Goal: Find specific page/section: Find specific page/section

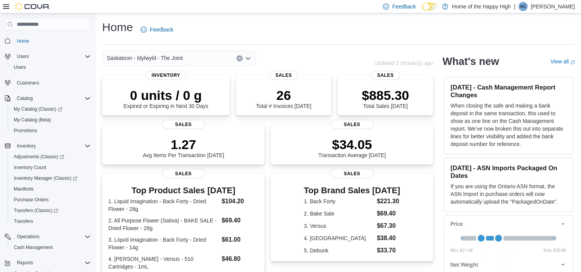
click at [250, 60] on icon "Open list of options" at bounding box center [248, 58] width 6 height 6
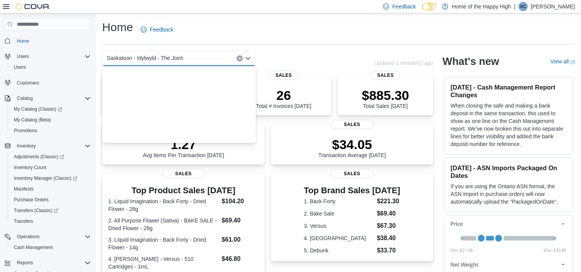
scroll to position [2876, 0]
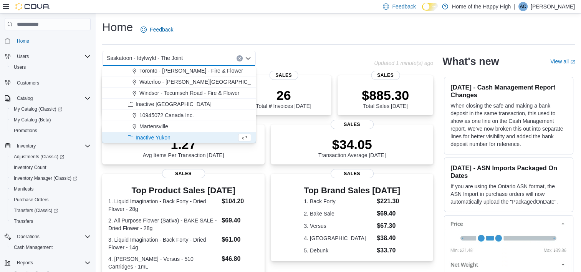
click at [222, 58] on div "Saskatoon - Idylwyld - The Joint" at bounding box center [179, 58] width 154 height 15
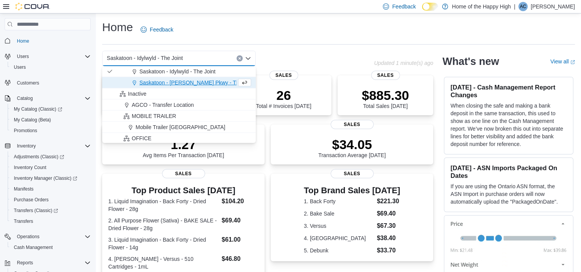
click at [204, 83] on span "Saskatoon - [PERSON_NAME] Pkwy - The Joint" at bounding box center [197, 83] width 116 height 8
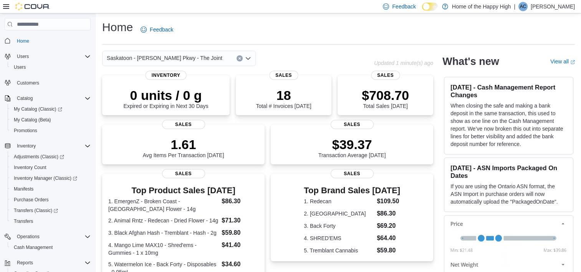
click at [211, 57] on div "Saskatoon - [PERSON_NAME] Pkwy - The Joint" at bounding box center [179, 58] width 154 height 15
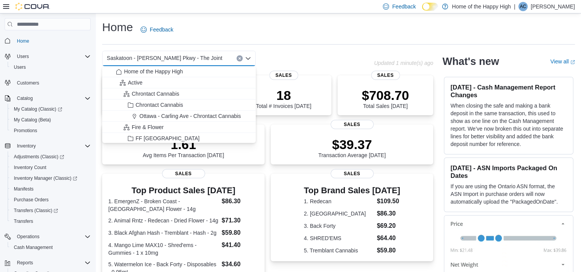
click at [213, 59] on div "Saskatoon - [PERSON_NAME] Pkwy - The Joint" at bounding box center [179, 58] width 154 height 15
click at [213, 59] on div "Saskatoon - [PERSON_NAME] Pkwy - The Joint Combo box. Selected. [GEOGRAPHIC_DAT…" at bounding box center [179, 58] width 154 height 15
click at [213, 59] on div "Saskatoon - [PERSON_NAME] Pkwy - The Joint" at bounding box center [179, 58] width 154 height 15
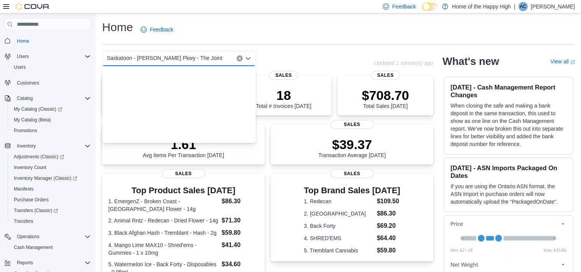
scroll to position [1829, 0]
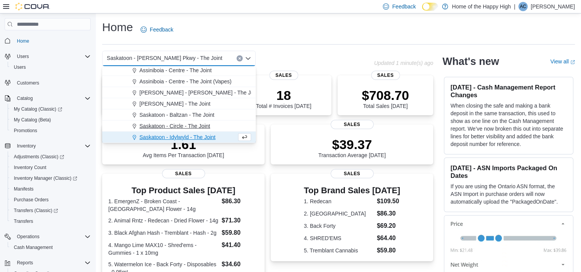
click at [178, 125] on span "Saskatoon - Circle - The Joint" at bounding box center [174, 126] width 71 height 8
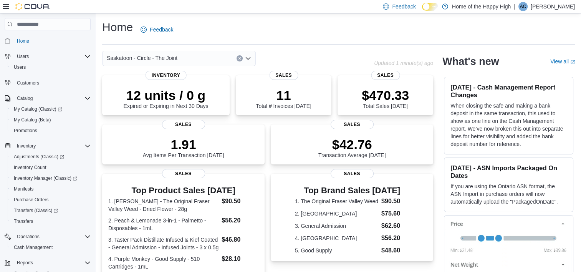
click at [247, 57] on icon "Open list of options" at bounding box center [248, 58] width 6 height 6
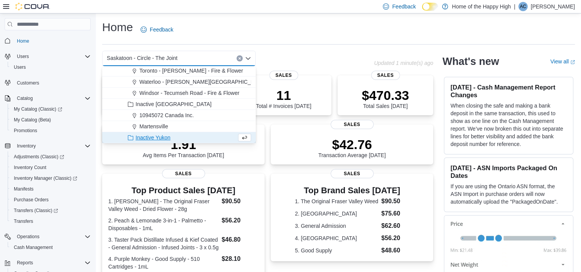
scroll to position [0, 0]
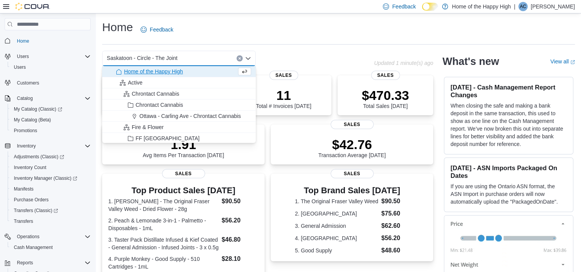
click at [217, 58] on div "Saskatoon - Circle - The Joint Combo box. Selected. Saskatoon - Circle - The Jo…" at bounding box center [179, 58] width 154 height 15
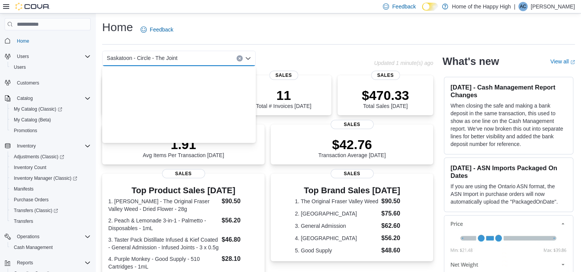
scroll to position [1818, 0]
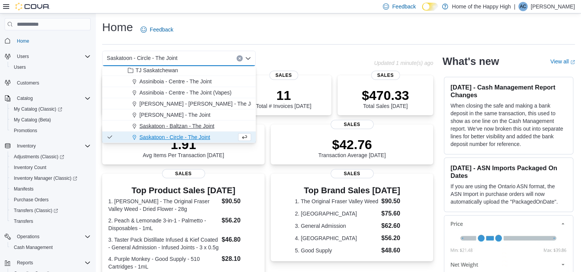
click at [186, 125] on span "Saskatoon - Baltzan - The Joint" at bounding box center [176, 126] width 75 height 8
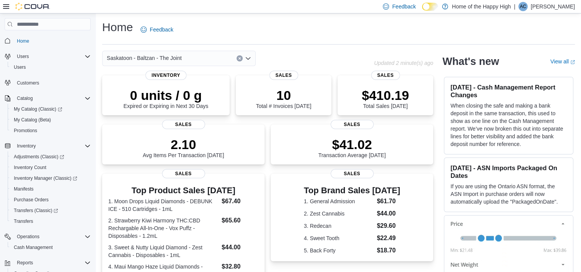
click at [249, 57] on icon "Open list of options" at bounding box center [248, 58] width 6 height 6
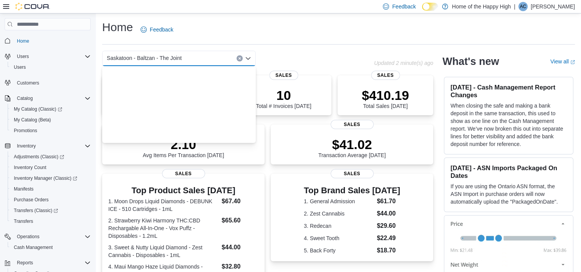
scroll to position [2876, 0]
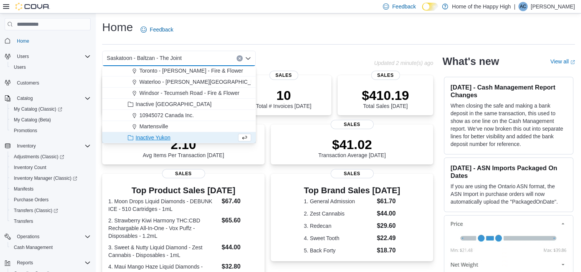
click at [198, 58] on div "Saskatoon - Baltzan - The Joint" at bounding box center [179, 58] width 154 height 15
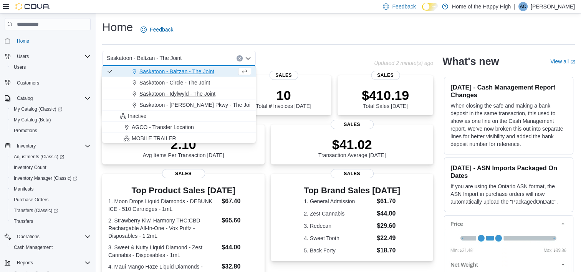
click at [188, 94] on span "Saskatoon - Idylwyld - The Joint" at bounding box center [177, 94] width 76 height 8
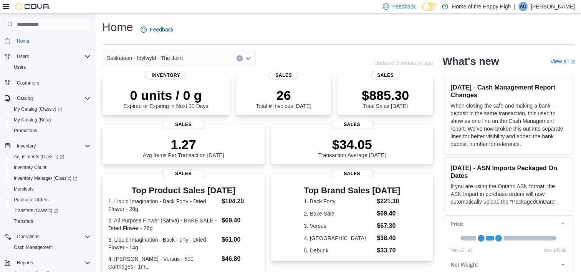
click at [247, 60] on icon "Open list of options" at bounding box center [248, 58] width 6 height 6
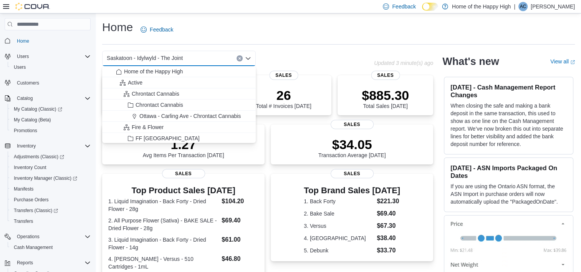
click at [224, 61] on div "Saskatoon - Idylwyld - The Joint" at bounding box center [179, 58] width 154 height 15
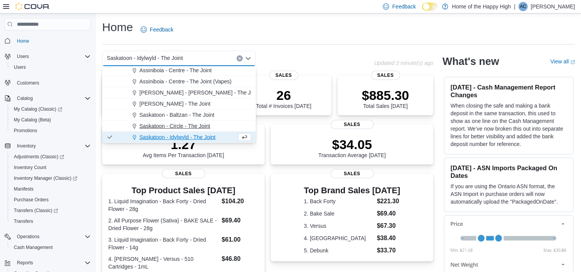
click at [191, 126] on span "Saskatoon - Circle - The Joint" at bounding box center [174, 126] width 71 height 8
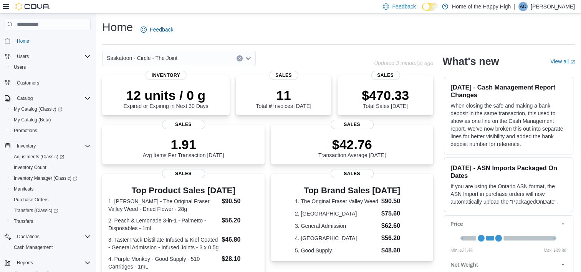
click at [251, 60] on icon "Open list of options" at bounding box center [248, 58] width 6 height 6
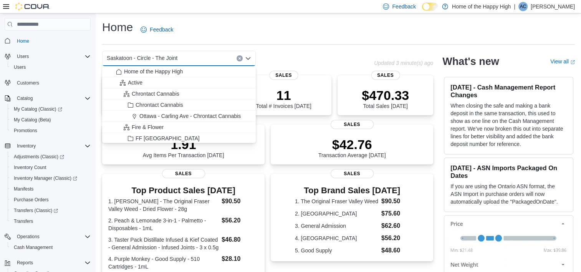
click at [214, 61] on div "Saskatoon - Circle - The Joint" at bounding box center [179, 58] width 154 height 15
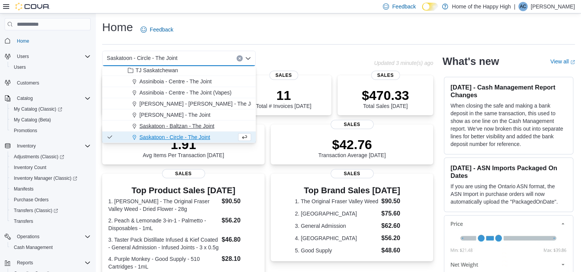
click at [194, 126] on span "Saskatoon - Baltzan - The Joint" at bounding box center [176, 126] width 75 height 8
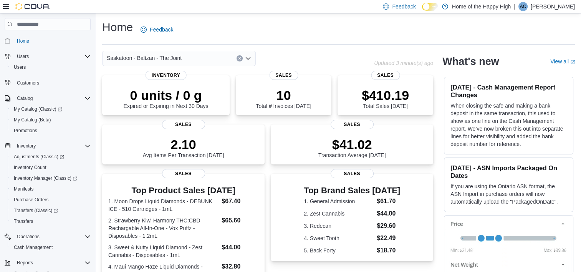
click at [249, 58] on icon "Open list of options" at bounding box center [248, 58] width 6 height 6
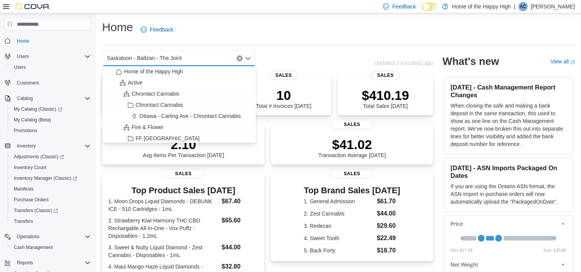
click at [213, 60] on div "Saskatoon - Baltzan - The Joint Combo box. Selected. [GEOGRAPHIC_DATA] - [GEOGR…" at bounding box center [179, 58] width 154 height 15
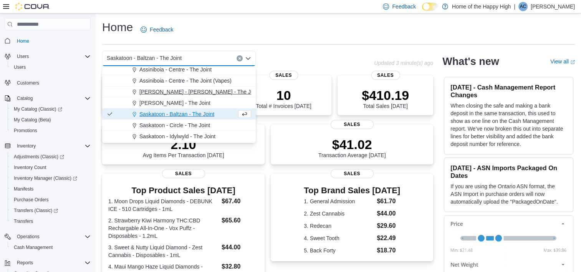
scroll to position [1832, 0]
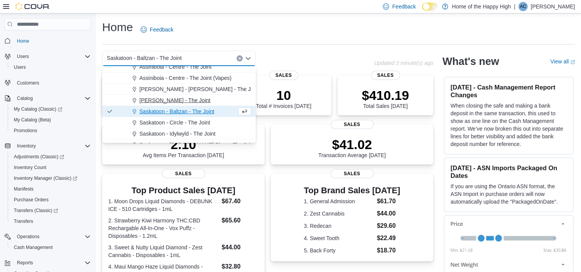
click at [189, 101] on span "[PERSON_NAME] - The Joint" at bounding box center [174, 100] width 71 height 8
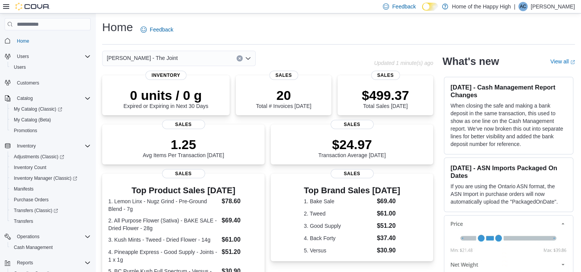
click at [249, 57] on icon "Open list of options" at bounding box center [248, 58] width 6 height 6
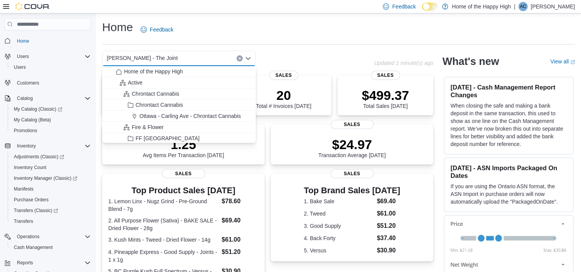
click at [211, 55] on div "[PERSON_NAME] - The Joint" at bounding box center [179, 58] width 154 height 15
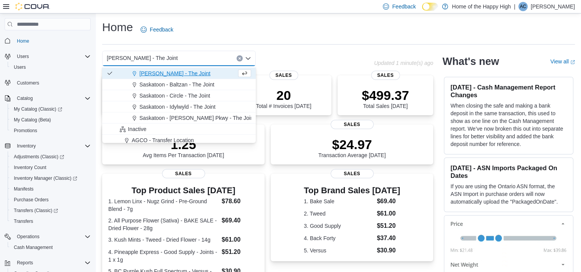
scroll to position [1860, 0]
click at [188, 116] on span "Saskatoon - [PERSON_NAME] Pkwy - The Joint" at bounding box center [197, 117] width 116 height 8
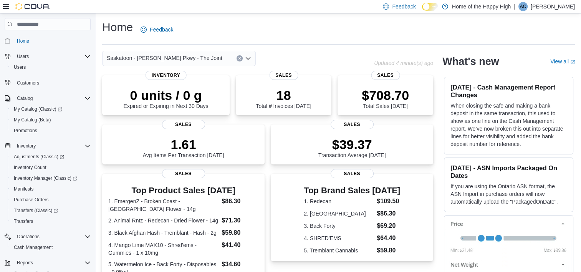
click at [249, 57] on icon "Open list of options" at bounding box center [248, 58] width 6 height 6
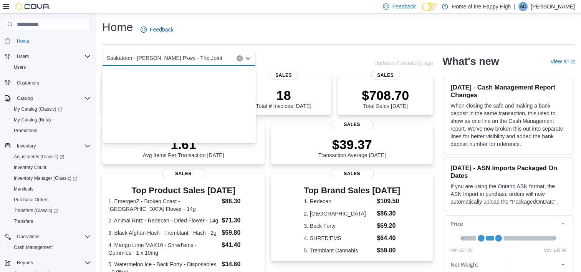
scroll to position [2876, 0]
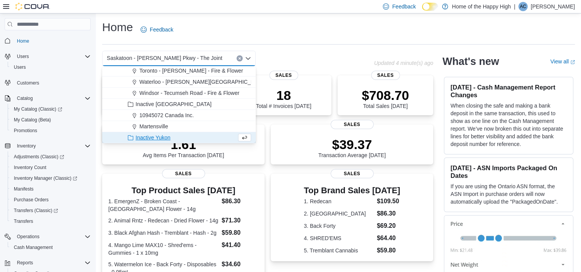
click at [211, 57] on div "Saskatoon - [PERSON_NAME] Pkwy - The Joint" at bounding box center [179, 58] width 154 height 15
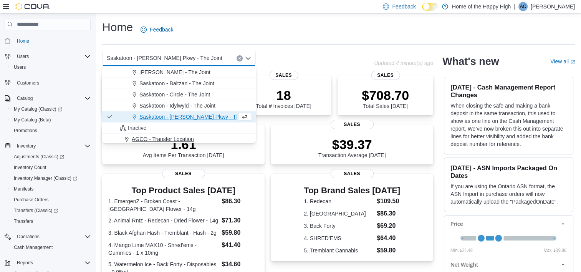
scroll to position [1855, 0]
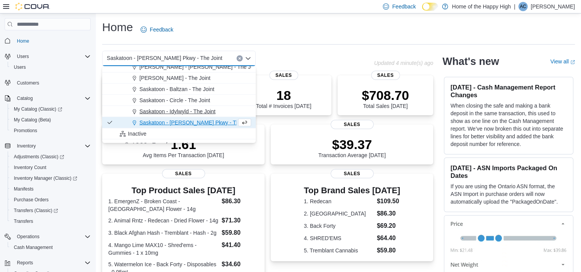
click at [183, 111] on span "Saskatoon - Idylwyld - The Joint" at bounding box center [177, 112] width 76 height 8
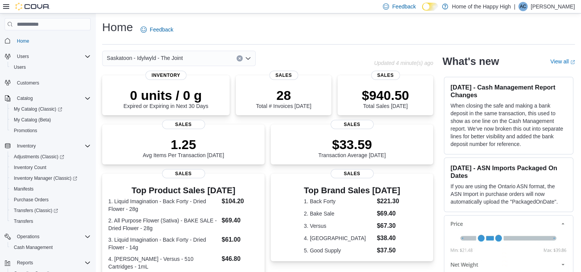
click at [249, 58] on icon "Open list of options" at bounding box center [248, 58] width 5 height 2
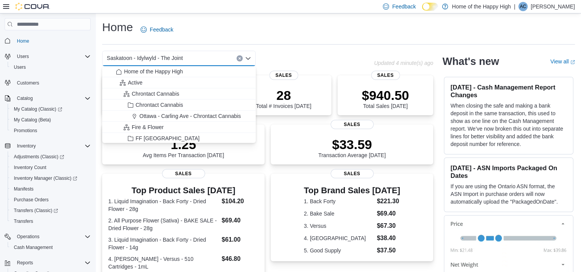
click at [219, 60] on div "Saskatoon - Idylwyld - The Joint" at bounding box center [179, 58] width 154 height 15
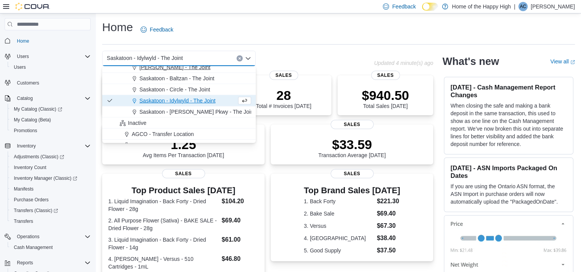
scroll to position [1866, 0]
click at [199, 113] on span "Saskatoon - [PERSON_NAME] Pkwy - The Joint" at bounding box center [197, 112] width 116 height 8
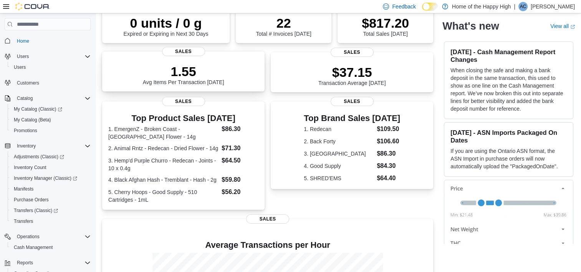
scroll to position [0, 0]
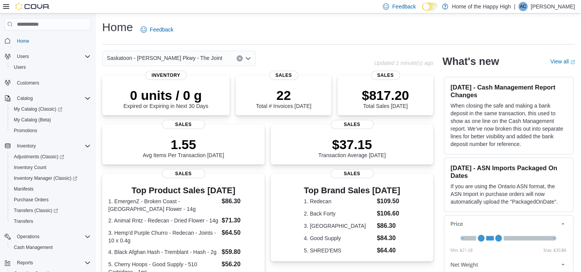
click at [249, 60] on icon "Open list of options" at bounding box center [248, 58] width 6 height 6
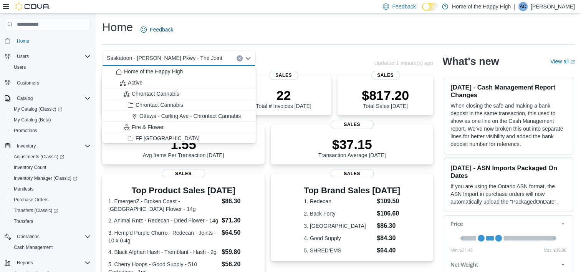
click at [161, 57] on span "Saskatoon - [PERSON_NAME] Pkwy - The Joint" at bounding box center [165, 57] width 116 height 9
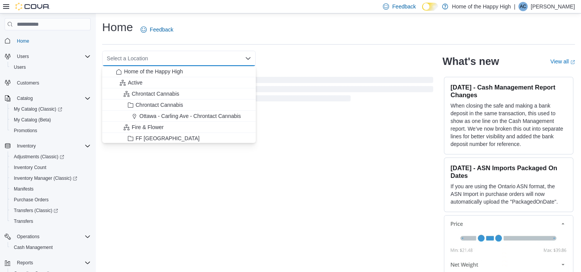
click at [161, 57] on div "Select a Location" at bounding box center [179, 58] width 154 height 15
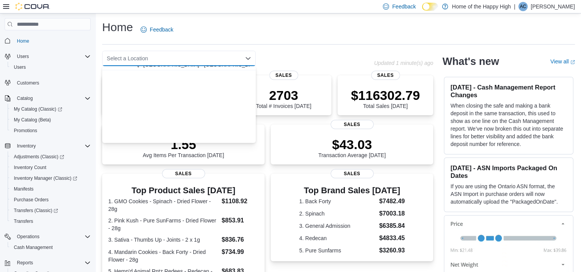
scroll to position [152, 0]
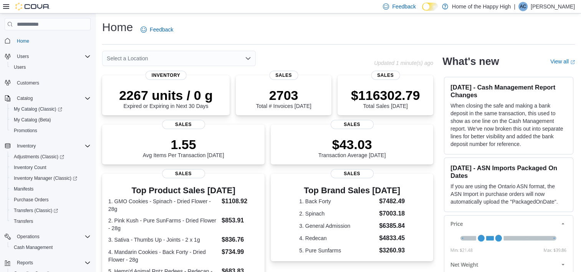
click at [339, 40] on div "Home Feedback" at bounding box center [338, 30] width 473 height 20
click at [247, 53] on div "Select a Location" at bounding box center [179, 58] width 154 height 15
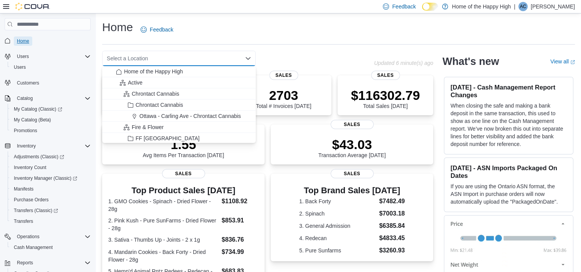
click at [26, 42] on span "Home" at bounding box center [23, 41] width 12 height 6
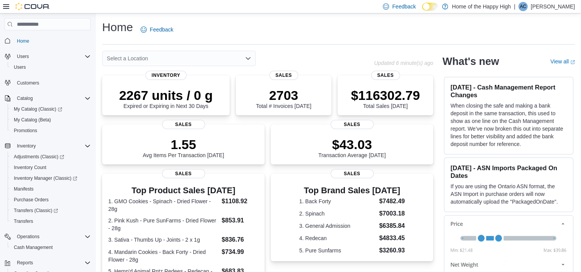
click at [126, 58] on div "Select a Location" at bounding box center [179, 58] width 154 height 15
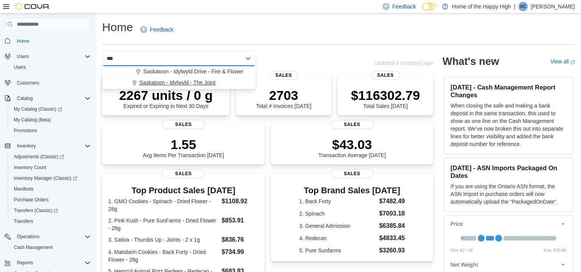
type input "***"
click at [186, 83] on span "Saskatoon - Idylwyld - The Joint" at bounding box center [177, 83] width 76 height 8
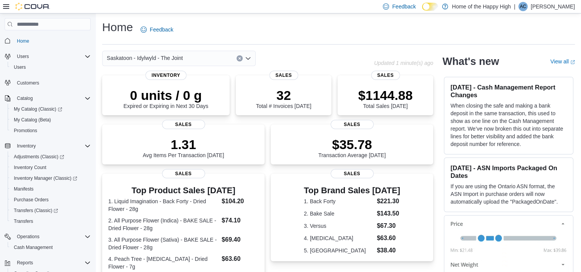
click at [247, 59] on icon "Open list of options" at bounding box center [248, 58] width 5 height 2
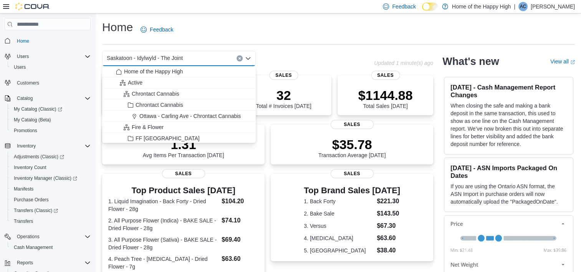
click at [211, 60] on div "Saskatoon - Idylwyld - The Joint" at bounding box center [179, 58] width 154 height 15
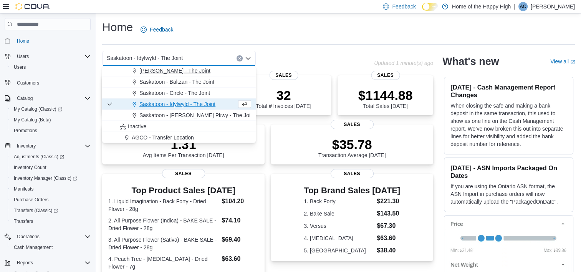
scroll to position [1863, 0]
click at [191, 116] on span "Saskatoon - [PERSON_NAME] Pkwy - The Joint" at bounding box center [197, 115] width 116 height 8
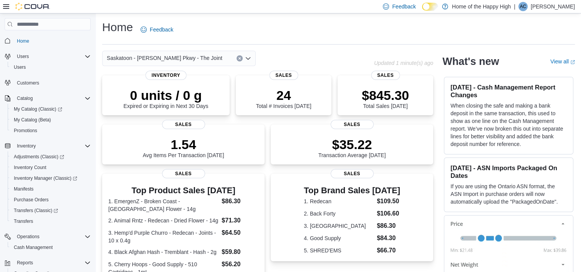
click at [248, 60] on icon "Open list of options" at bounding box center [248, 58] width 5 height 2
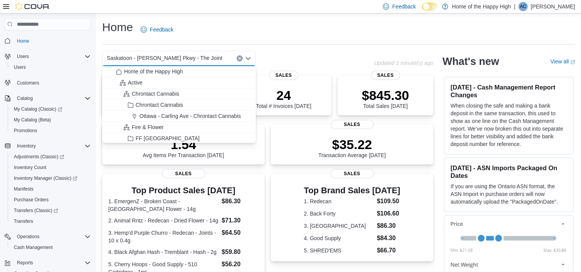
scroll to position [2876, 0]
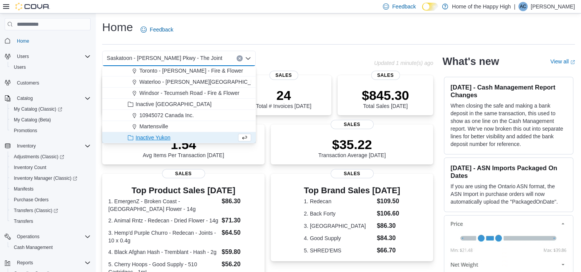
click at [219, 60] on div "Saskatoon - [PERSON_NAME] Pkwy - The Joint" at bounding box center [179, 58] width 154 height 15
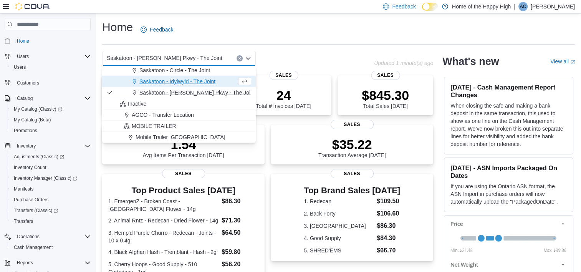
scroll to position [1883, 0]
click at [183, 83] on span "Saskatoon - Idylwyld - The Joint" at bounding box center [177, 83] width 76 height 8
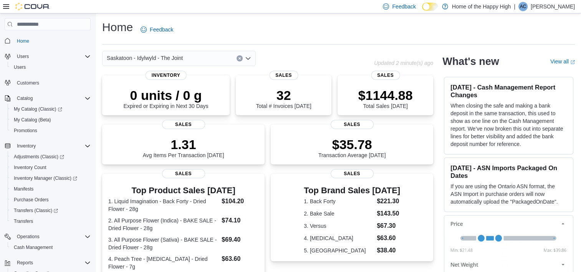
click at [248, 60] on icon "Open list of options" at bounding box center [248, 58] width 5 height 2
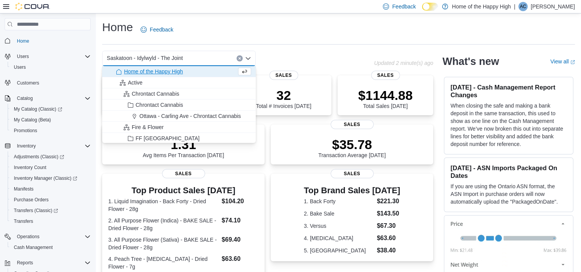
scroll to position [2876, 0]
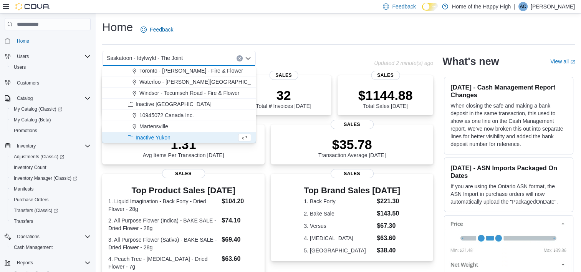
click at [215, 58] on div "Saskatoon - Idylwyld - The Joint" at bounding box center [179, 58] width 154 height 15
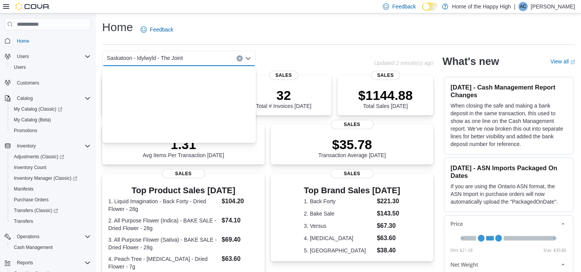
scroll to position [1895, 0]
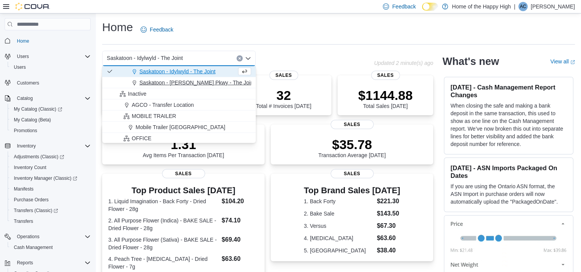
click at [194, 84] on span "Saskatoon - [PERSON_NAME] Pkwy - The Joint" at bounding box center [197, 83] width 116 height 8
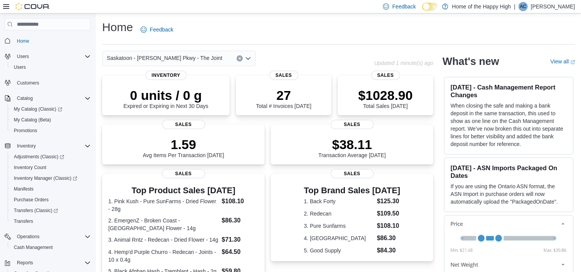
click at [249, 58] on icon "Open list of options" at bounding box center [248, 58] width 5 height 2
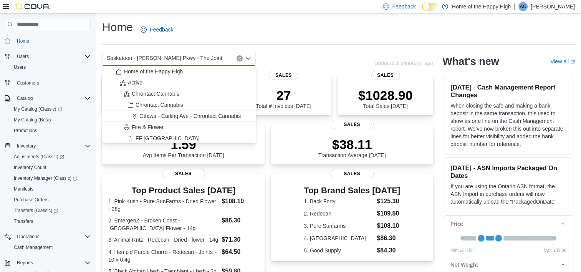
scroll to position [2876, 0]
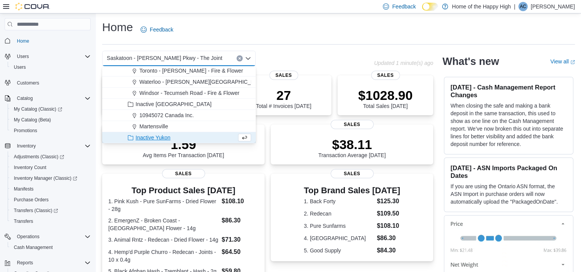
click at [229, 59] on div "Saskatoon - [PERSON_NAME] Pkwy - The Joint" at bounding box center [179, 58] width 154 height 15
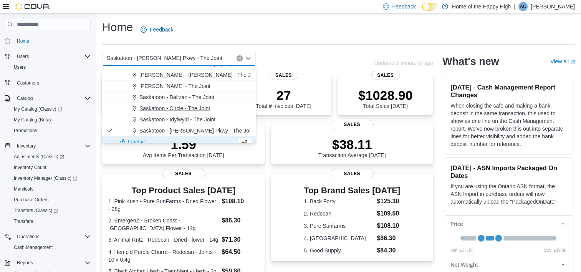
scroll to position [1842, 0]
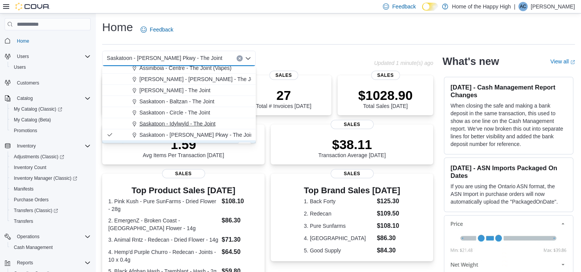
click at [177, 123] on span "Saskatoon - Idylwyld - The Joint" at bounding box center [177, 124] width 76 height 8
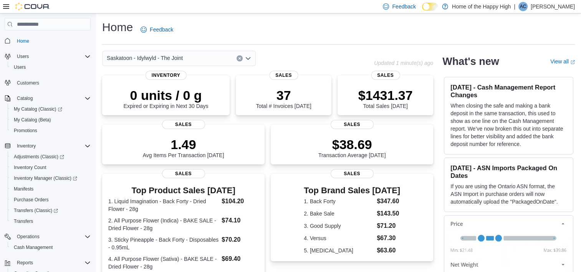
click at [247, 58] on icon "Open list of options" at bounding box center [248, 58] width 6 height 6
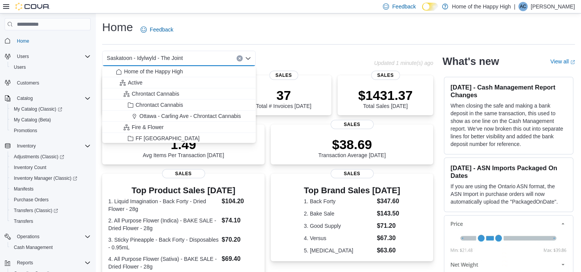
click at [204, 60] on div "Saskatoon - Idylwyld - The Joint" at bounding box center [179, 58] width 154 height 15
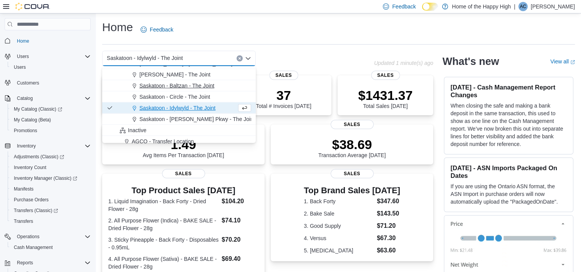
scroll to position [1860, 0]
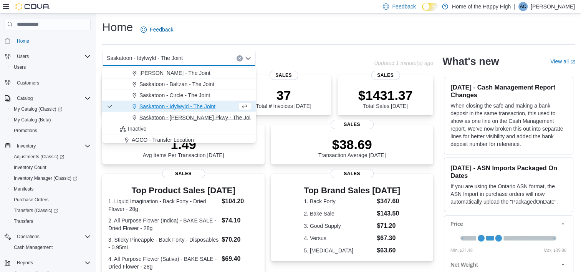
click at [186, 119] on span "Saskatoon - [PERSON_NAME] Pkwy - The Joint" at bounding box center [197, 118] width 116 height 8
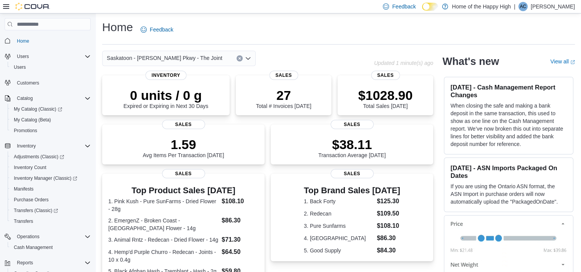
click at [249, 57] on icon "Open list of options" at bounding box center [248, 58] width 6 height 6
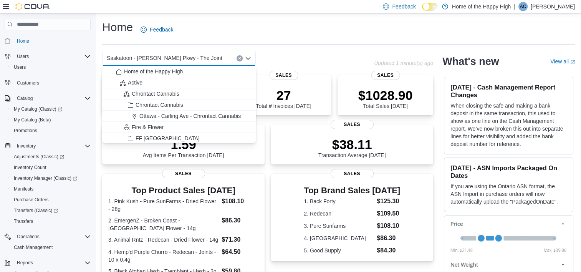
click at [249, 57] on icon "Close list of options" at bounding box center [248, 58] width 6 height 6
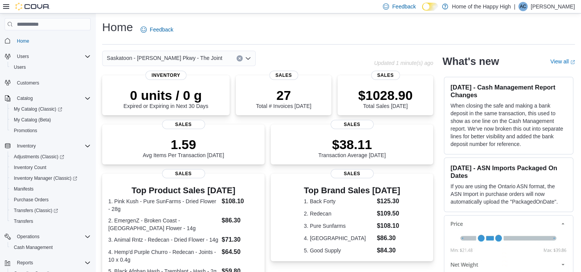
click at [219, 58] on div "Saskatoon - [PERSON_NAME] Pkwy - The Joint" at bounding box center [179, 58] width 154 height 15
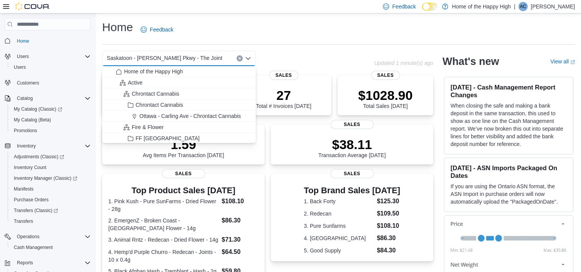
scroll to position [1829, 0]
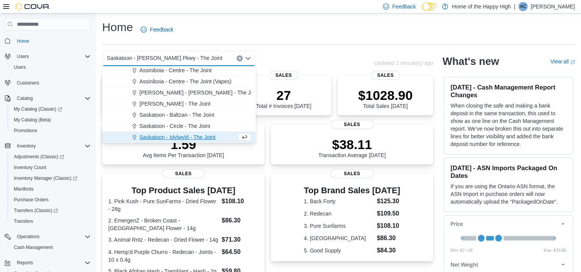
click at [178, 137] on span "Saskatoon - Idylwyld - The Joint" at bounding box center [177, 137] width 76 height 8
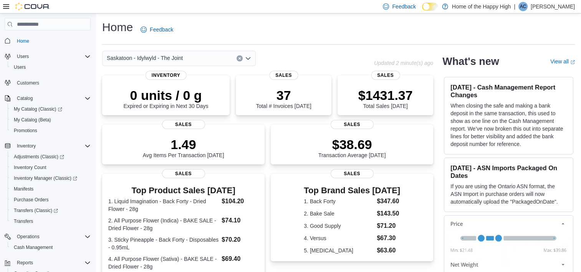
click at [193, 59] on div "Saskatoon - Idylwyld - The Joint" at bounding box center [179, 58] width 154 height 15
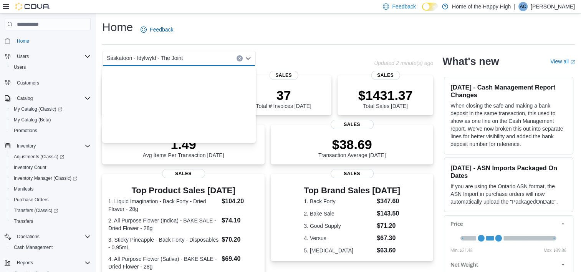
scroll to position [1818, 0]
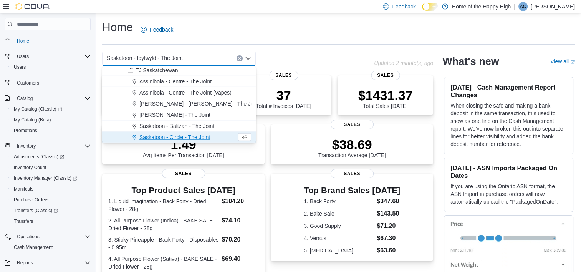
click at [175, 137] on span "Saskatoon - Circle - The Joint" at bounding box center [174, 137] width 71 height 8
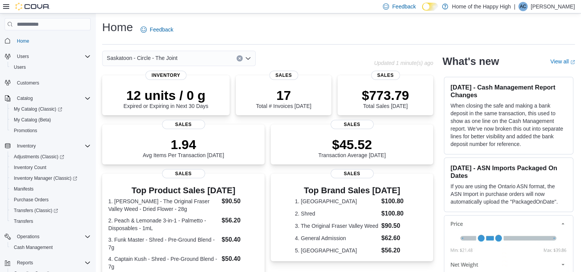
click at [249, 58] on icon "Open list of options" at bounding box center [248, 58] width 5 height 2
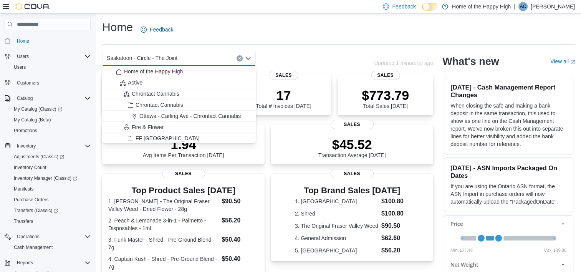
click at [213, 57] on div "Saskatoon - Circle - The Joint" at bounding box center [179, 58] width 154 height 15
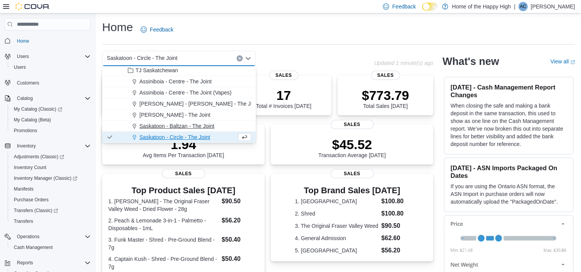
click at [184, 126] on span "Saskatoon - Baltzan - The Joint" at bounding box center [176, 126] width 75 height 8
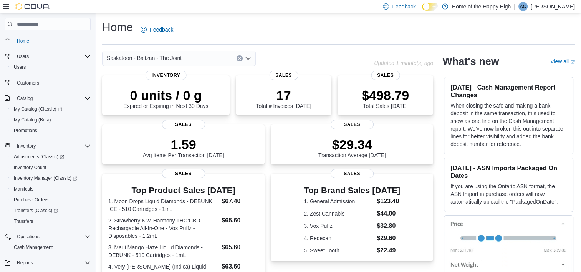
click at [247, 58] on icon "Open list of options" at bounding box center [248, 58] width 6 height 6
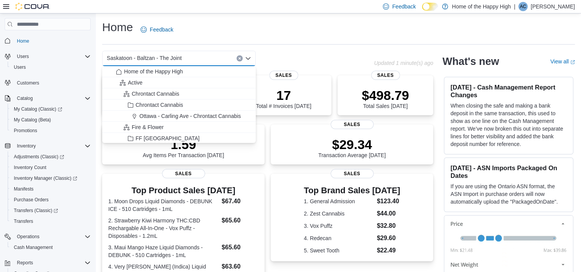
click at [203, 57] on div "Saskatoon - Baltzan - The Joint" at bounding box center [179, 58] width 154 height 15
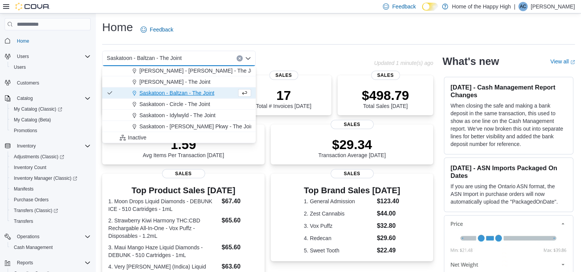
scroll to position [1852, 0]
click at [176, 115] on span "Saskatoon - Idylwyld - The Joint" at bounding box center [177, 114] width 76 height 8
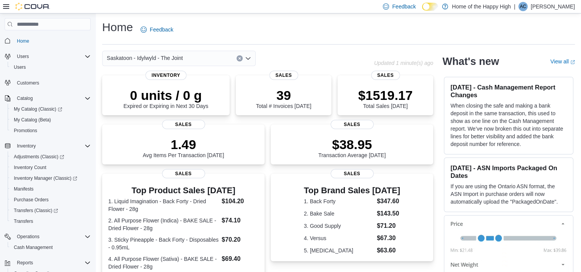
click at [204, 60] on div "Saskatoon - Idylwyld - The Joint" at bounding box center [179, 58] width 154 height 15
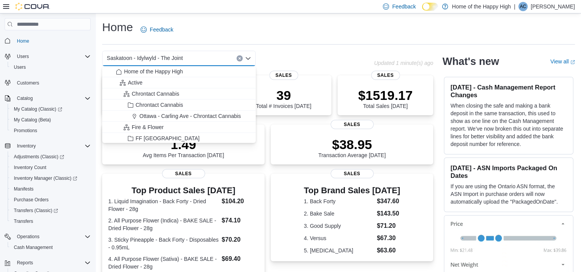
click at [204, 60] on div "Saskatoon - Idylwyld - The Joint" at bounding box center [179, 58] width 154 height 15
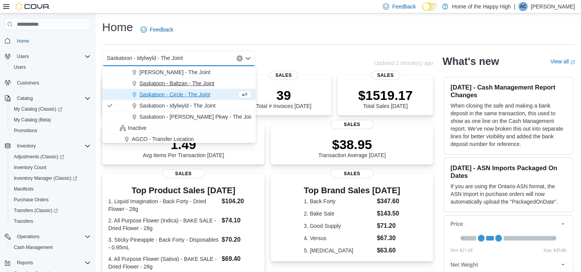
scroll to position [1868, 0]
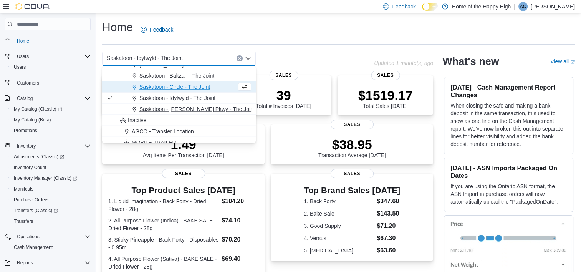
click at [181, 111] on span "Saskatoon - [PERSON_NAME] Pkwy - The Joint" at bounding box center [197, 109] width 116 height 8
